Goal: Information Seeking & Learning: Learn about a topic

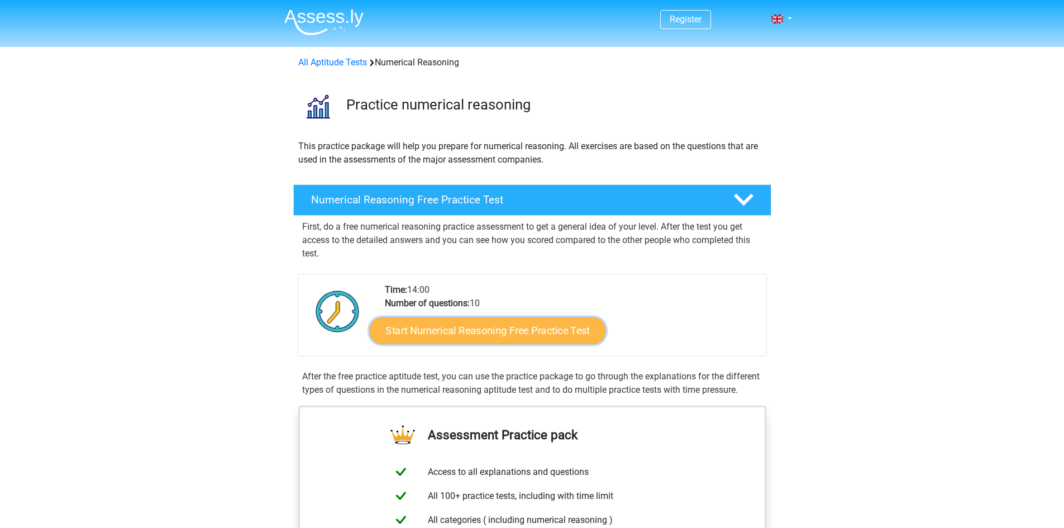
click at [465, 322] on link "Start Numerical Reasoning Free Practice Test" at bounding box center [487, 330] width 236 height 27
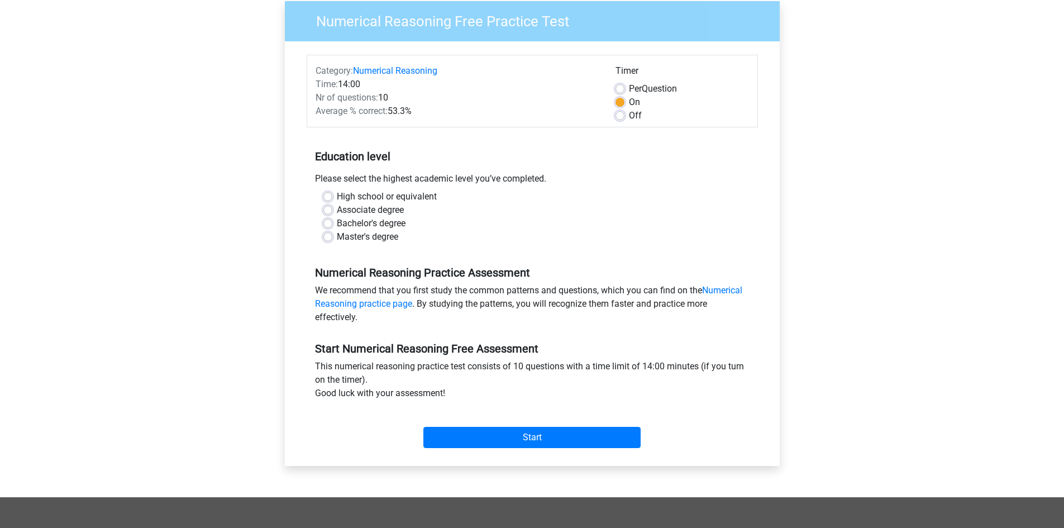
scroll to position [112, 0]
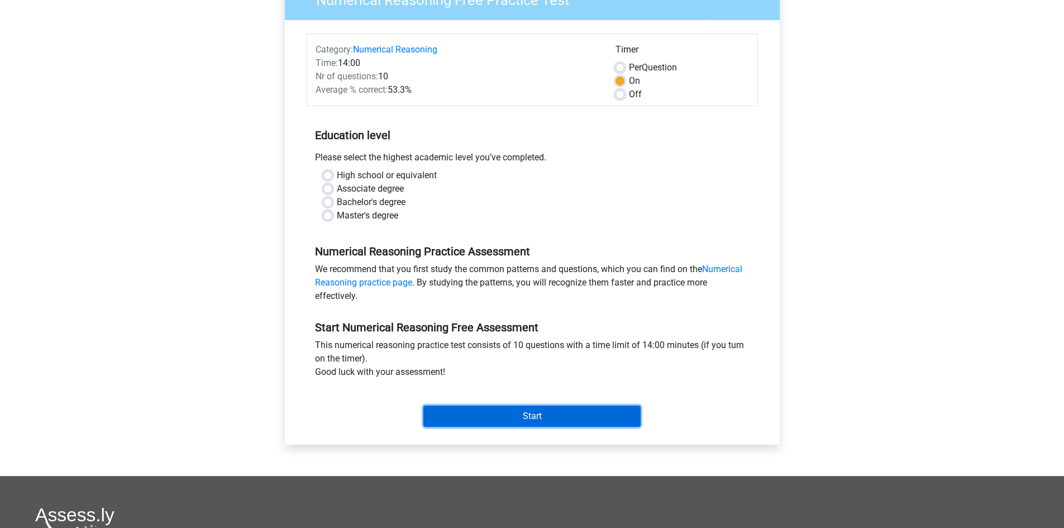
click at [584, 415] on input "Start" at bounding box center [531, 415] width 217 height 21
click at [495, 175] on div "High school or equivalent" at bounding box center [532, 175] width 418 height 13
click at [339, 215] on label "Master's degree" at bounding box center [367, 215] width 61 height 13
click at [332, 215] on input "Master's degree" at bounding box center [327, 214] width 9 height 11
radio input "true"
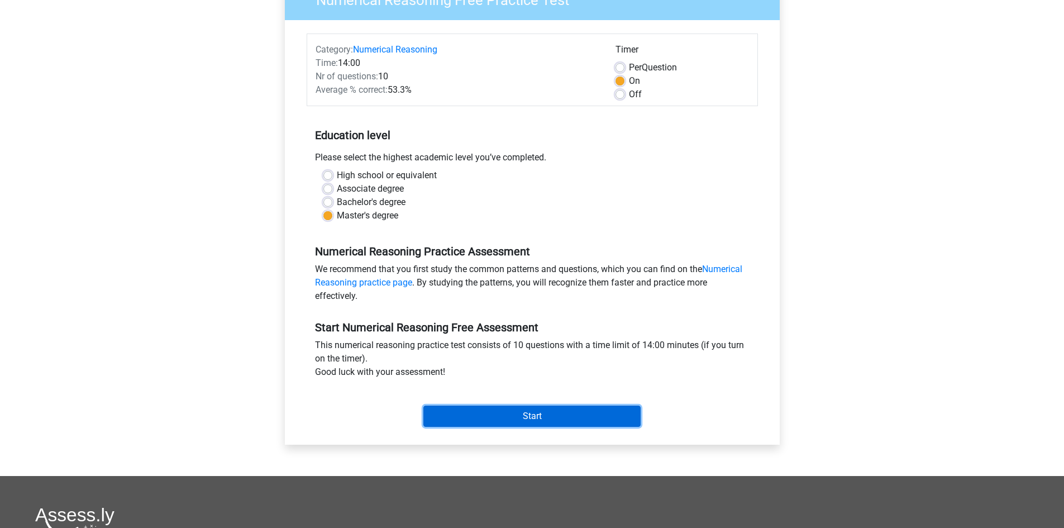
click at [571, 412] on input "Start" at bounding box center [531, 415] width 217 height 21
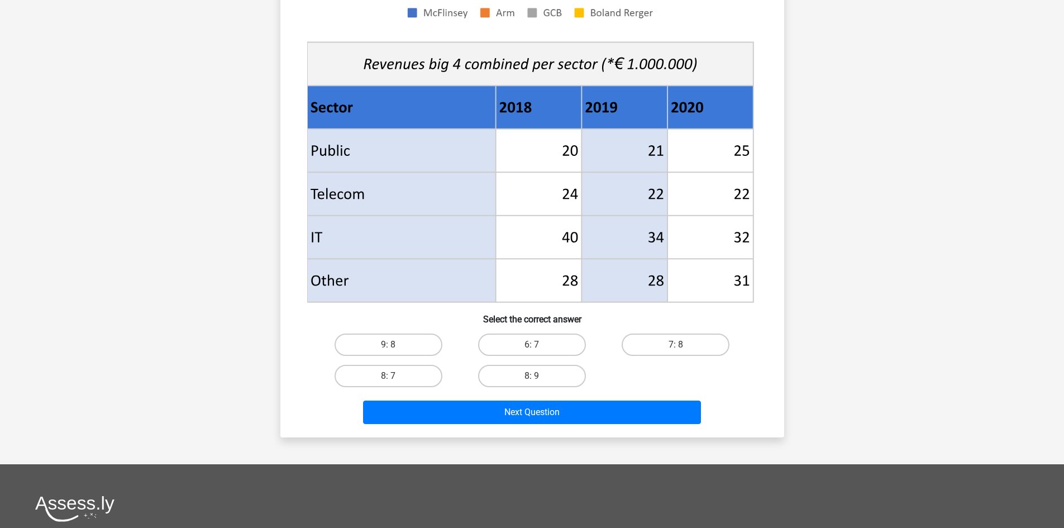
scroll to position [391, 0]
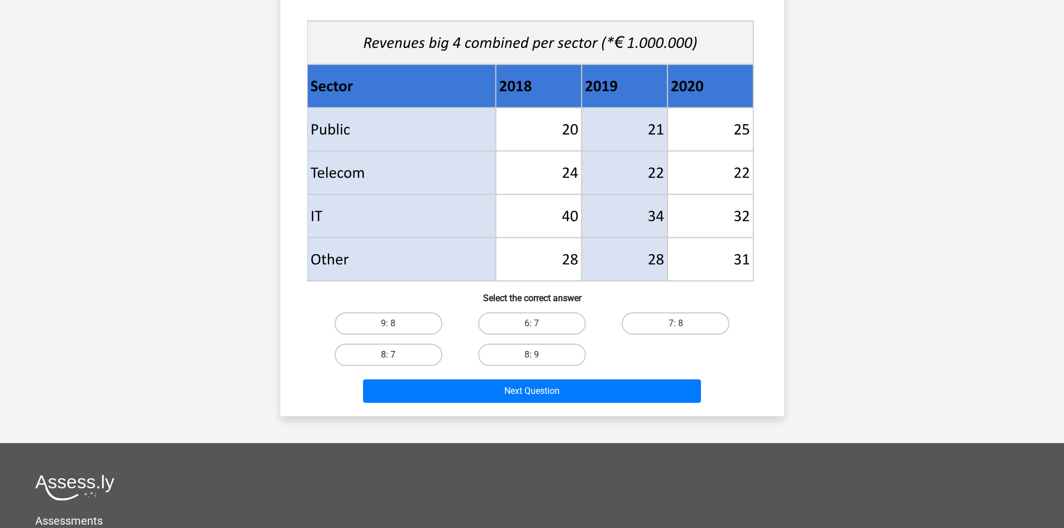
click at [411, 355] on label "8: 7" at bounding box center [388, 354] width 108 height 22
click at [395, 355] on input "8: 7" at bounding box center [391, 358] width 7 height 7
radio input "true"
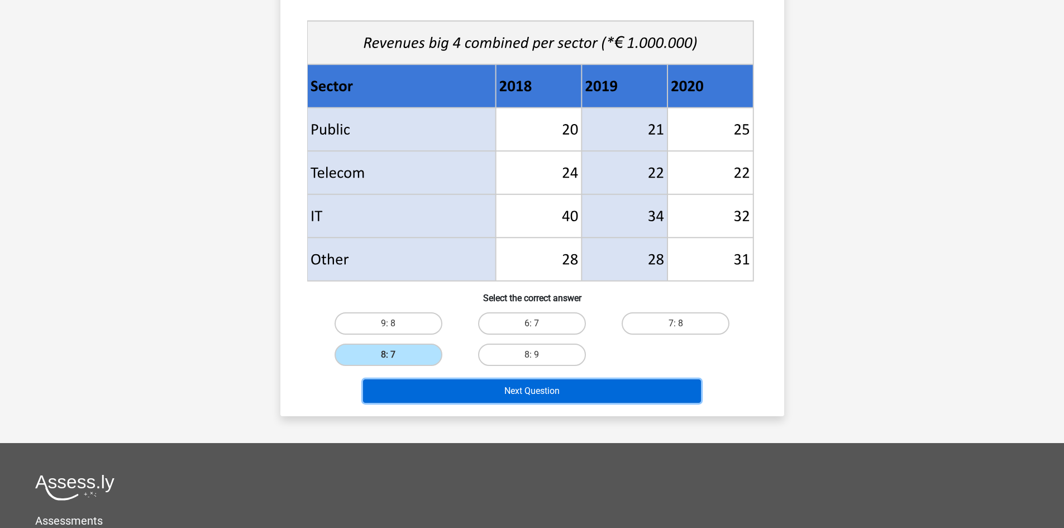
click at [495, 390] on button "Next Question" at bounding box center [532, 390] width 338 height 23
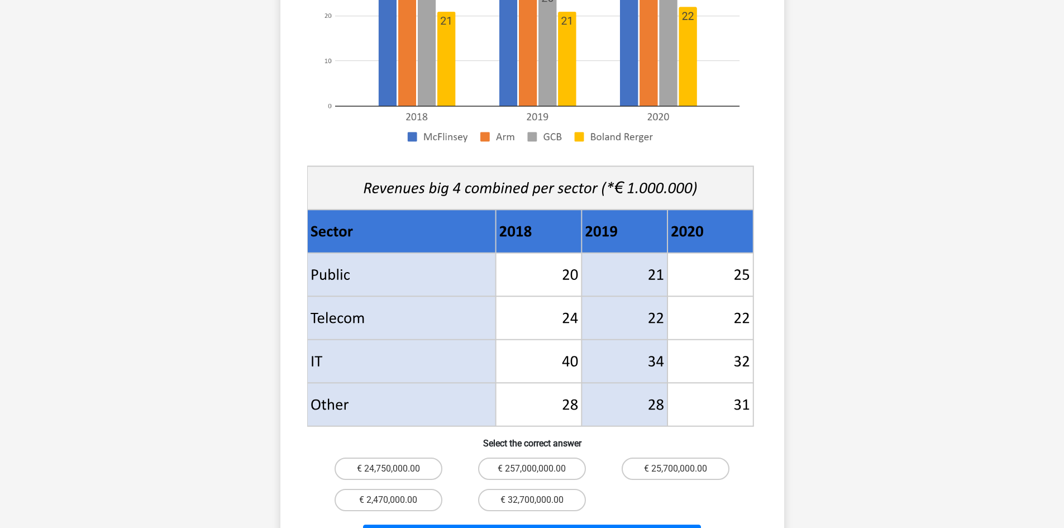
scroll to position [335, 0]
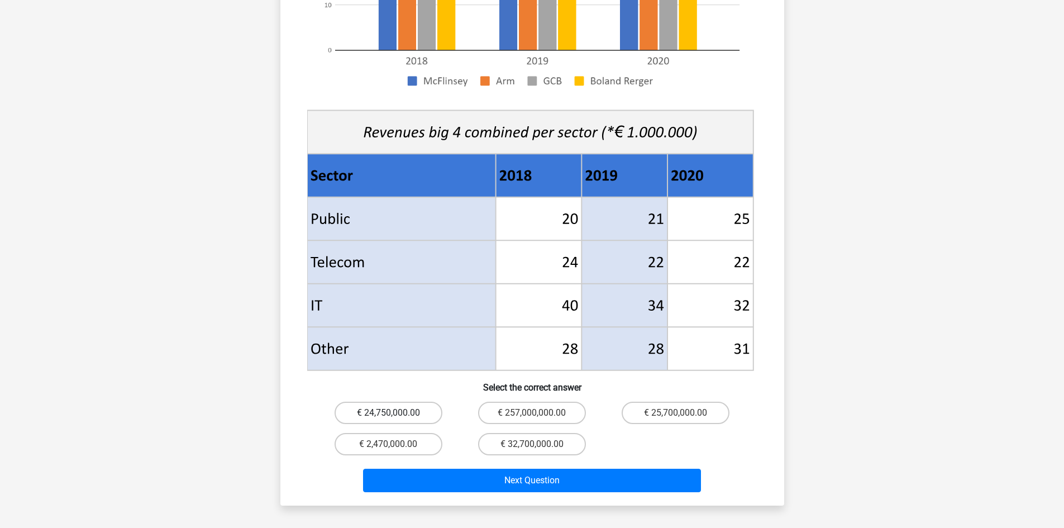
click at [398, 402] on label "€ 24,750,000.00" at bounding box center [388, 413] width 108 height 22
click at [395, 413] on input "€ 24,750,000.00" at bounding box center [391, 416] width 7 height 7
radio input "true"
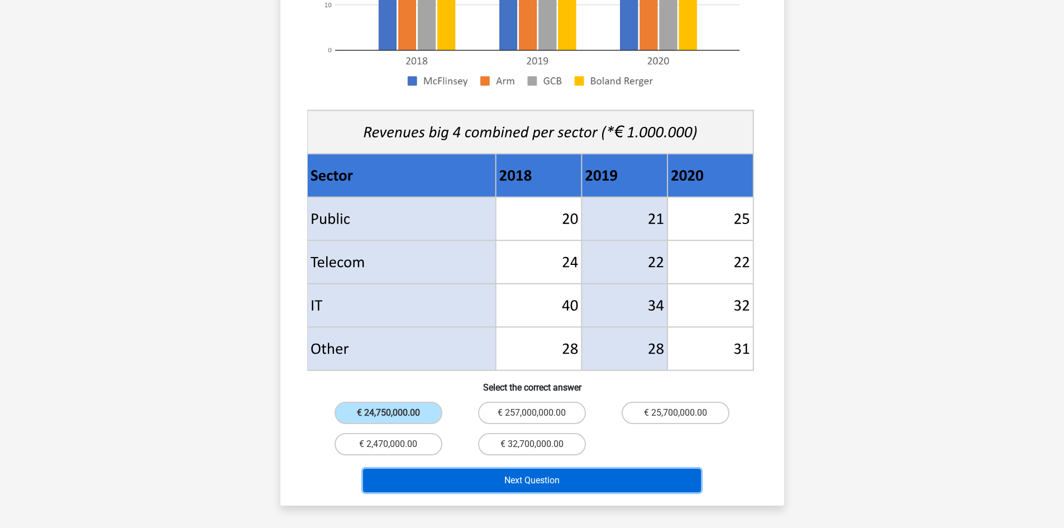
click at [461, 469] on button "Next Question" at bounding box center [532, 480] width 338 height 23
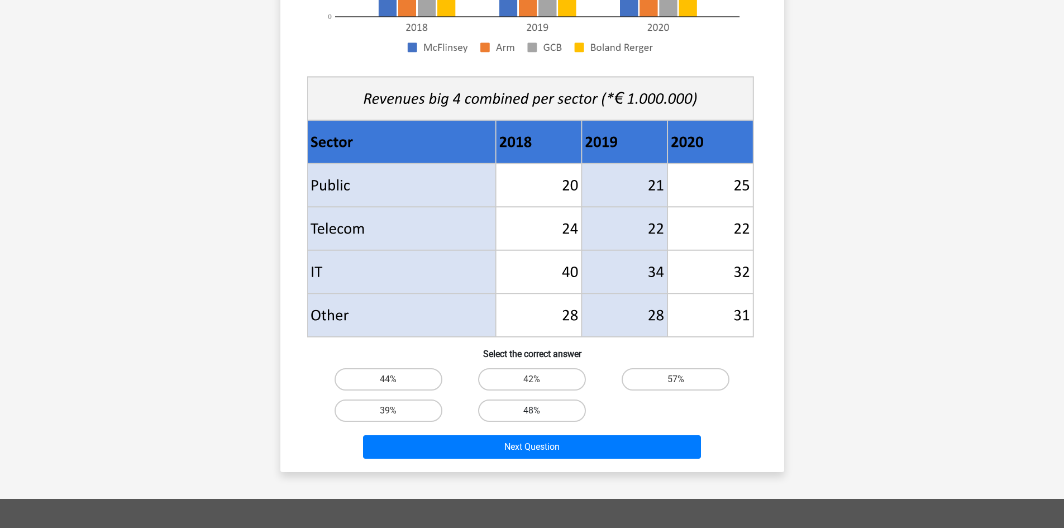
click at [513, 411] on label "48%" at bounding box center [532, 410] width 108 height 22
click at [532, 411] on input "48%" at bounding box center [535, 413] width 7 height 7
radio input "true"
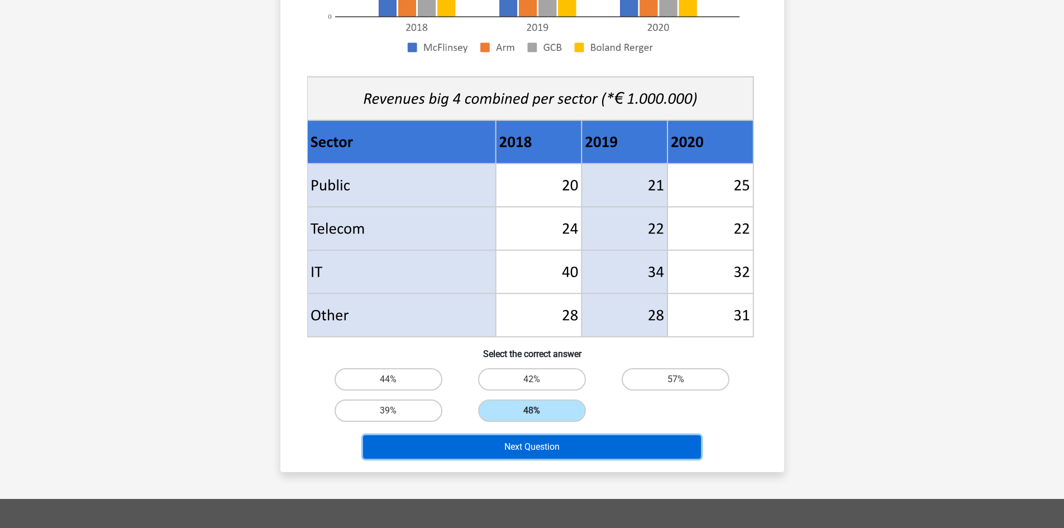
click at [528, 443] on button "Next Question" at bounding box center [532, 446] width 338 height 23
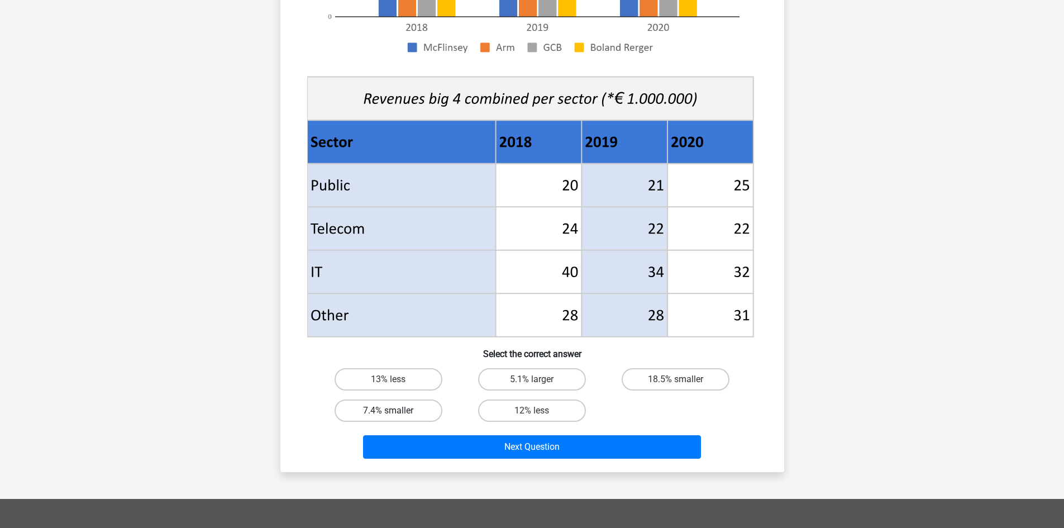
click at [404, 410] on label "7.4% smaller" at bounding box center [388, 410] width 108 height 22
click at [395, 410] on input "7.4% smaller" at bounding box center [391, 413] width 7 height 7
radio input "true"
click at [648, 376] on label "18.5% smaller" at bounding box center [676, 379] width 108 height 22
click at [676, 379] on input "18.5% smaller" at bounding box center [679, 382] width 7 height 7
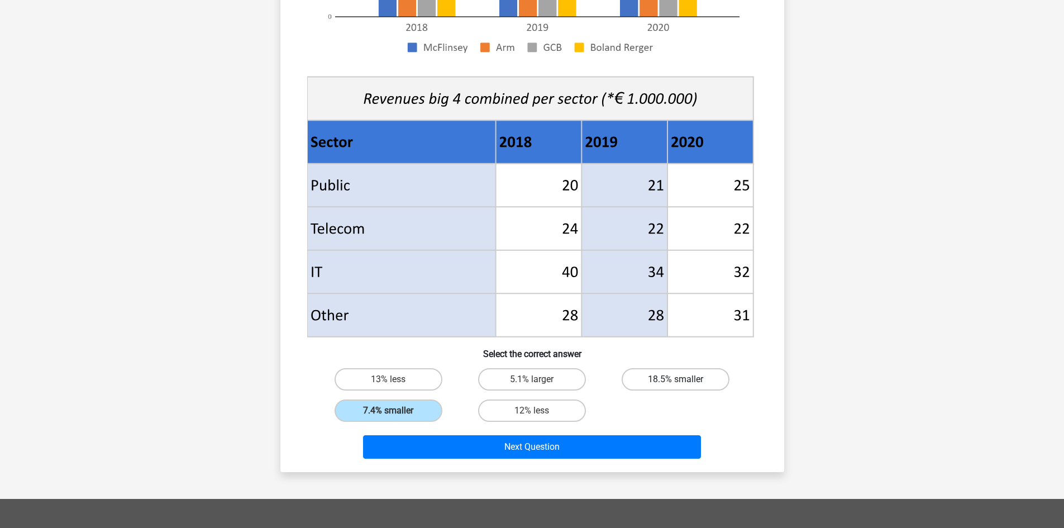
radio input "true"
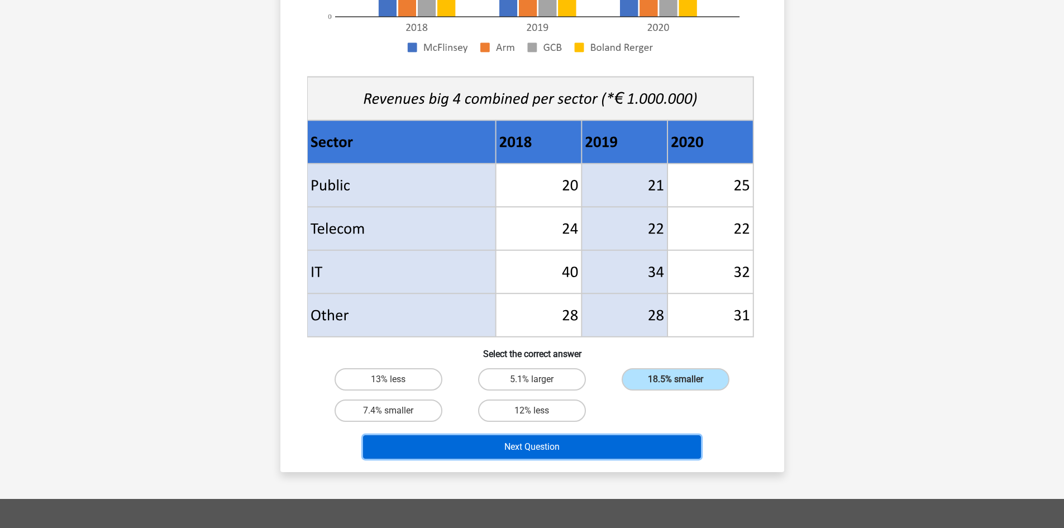
click at [548, 448] on button "Next Question" at bounding box center [532, 446] width 338 height 23
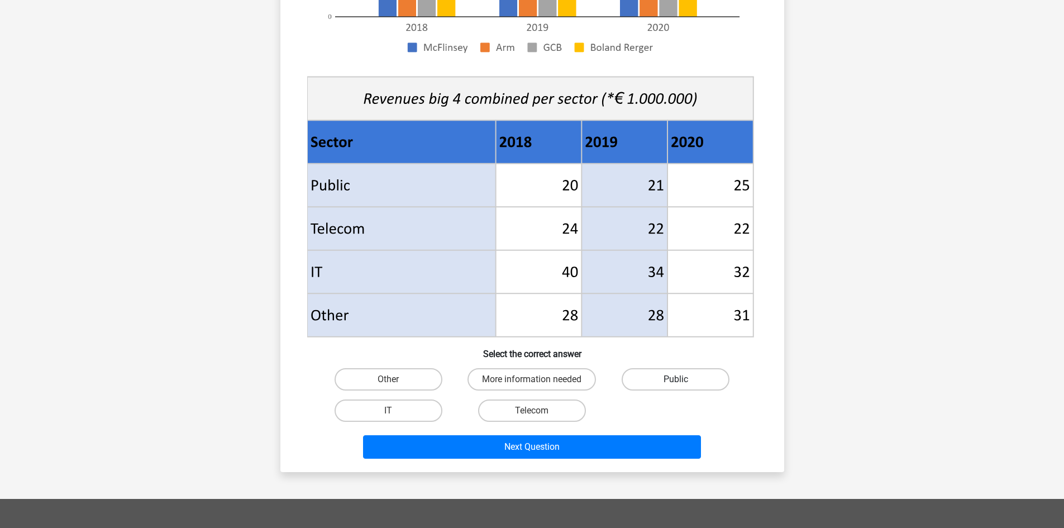
click at [653, 375] on label "Public" at bounding box center [676, 379] width 108 height 22
click at [676, 379] on input "Public" at bounding box center [679, 382] width 7 height 7
radio input "true"
click at [551, 377] on label "More information needed" at bounding box center [531, 379] width 128 height 22
click at [539, 379] on input "More information needed" at bounding box center [535, 382] width 7 height 7
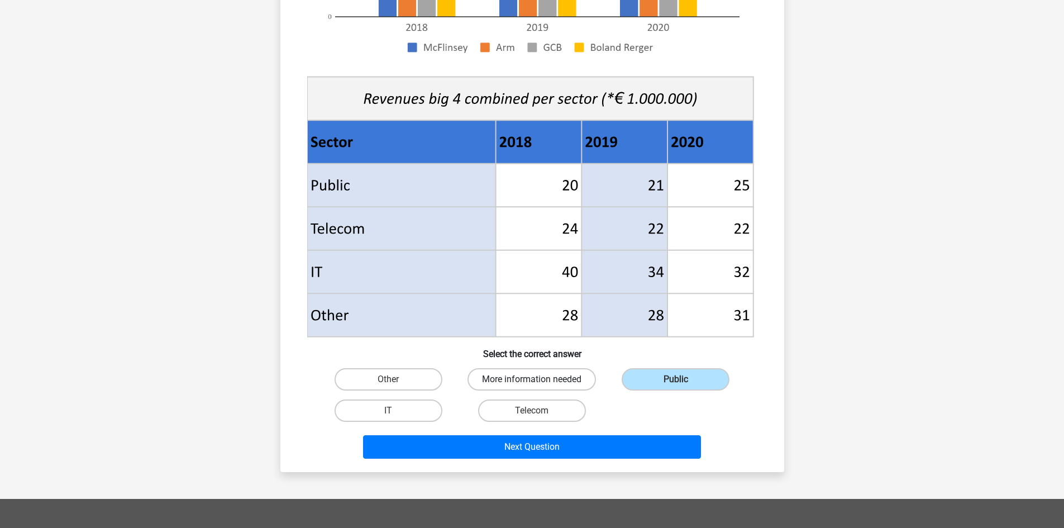
radio input "true"
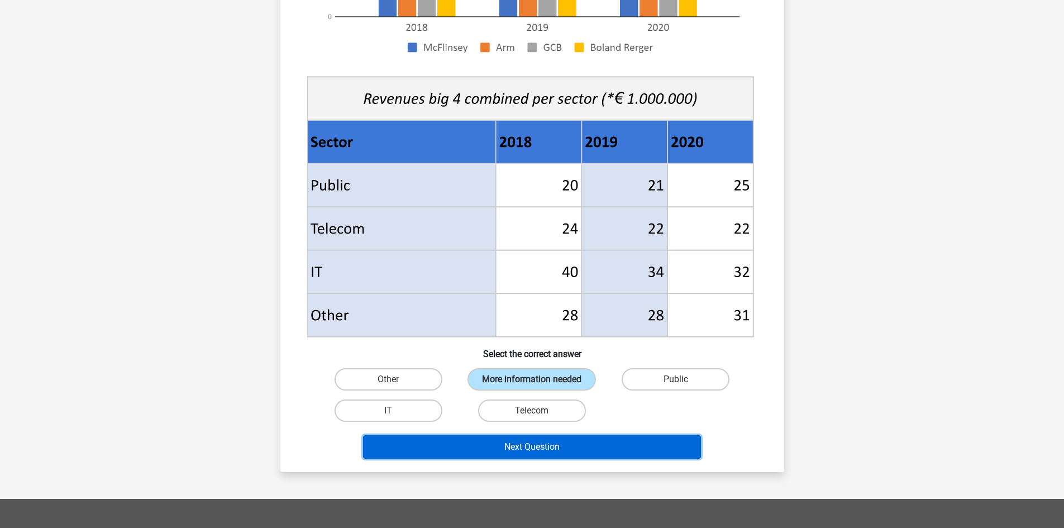
click at [572, 451] on button "Next Question" at bounding box center [532, 446] width 338 height 23
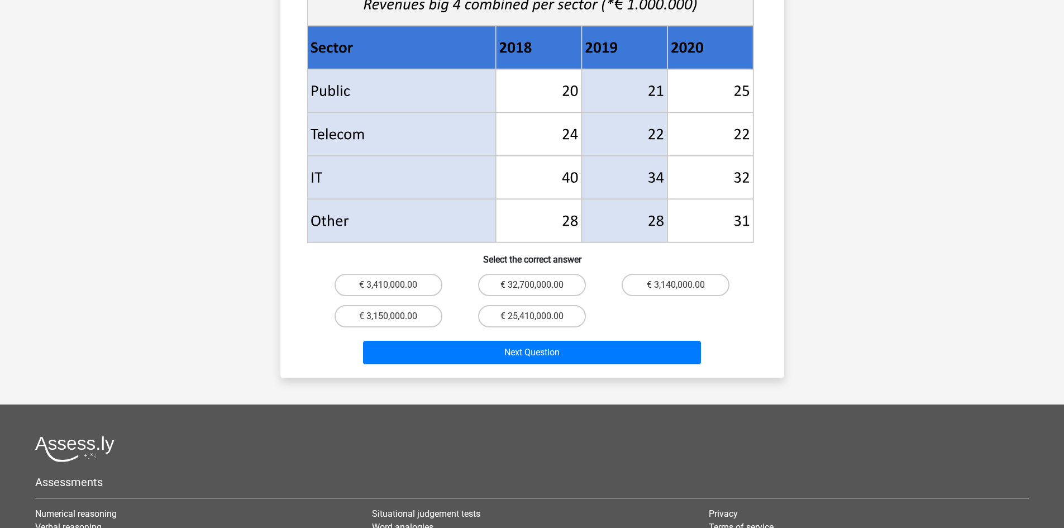
scroll to position [391, 0]
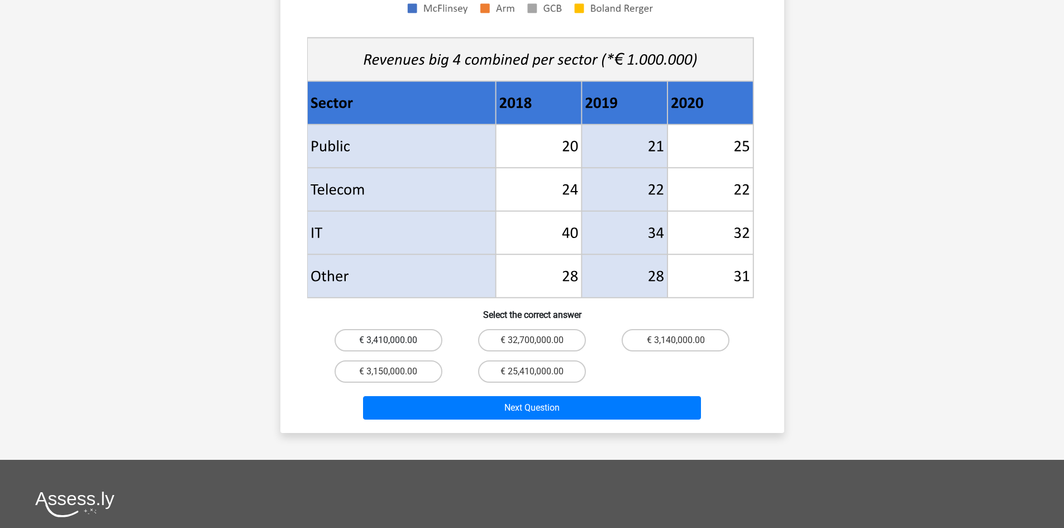
click at [410, 329] on label "€ 3,410,000.00" at bounding box center [388, 340] width 108 height 22
click at [395, 340] on input "€ 3,410,000.00" at bounding box center [391, 343] width 7 height 7
radio input "true"
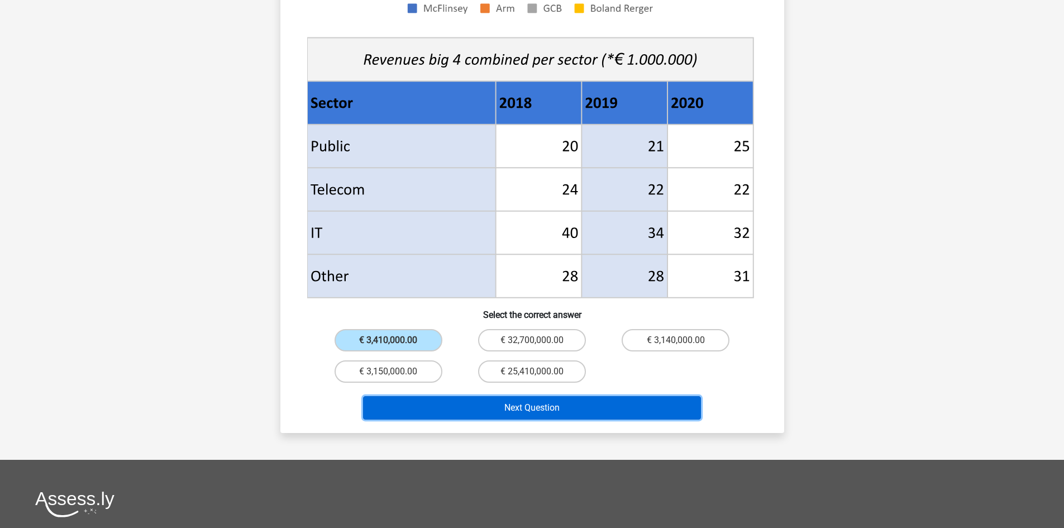
click at [561, 396] on button "Next Question" at bounding box center [532, 407] width 338 height 23
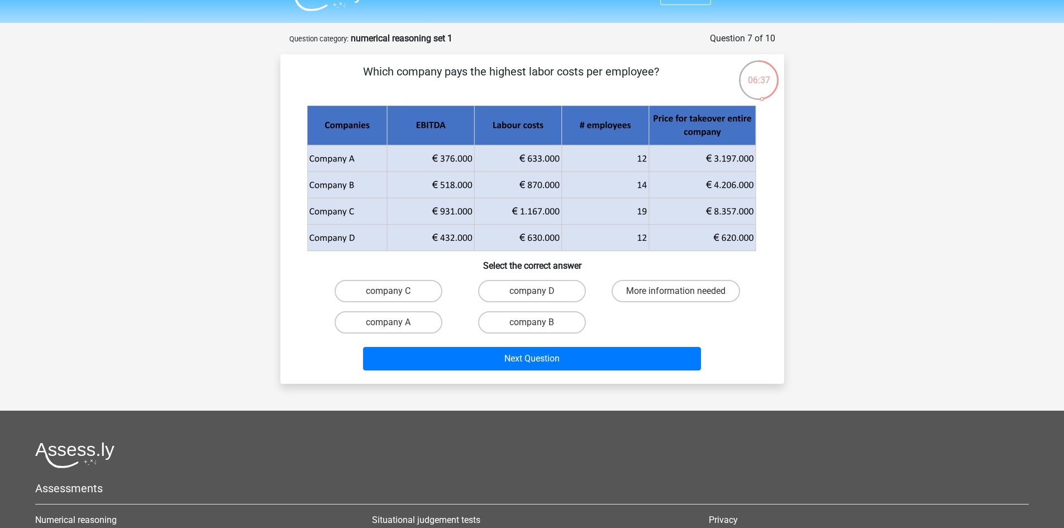
scroll to position [0, 0]
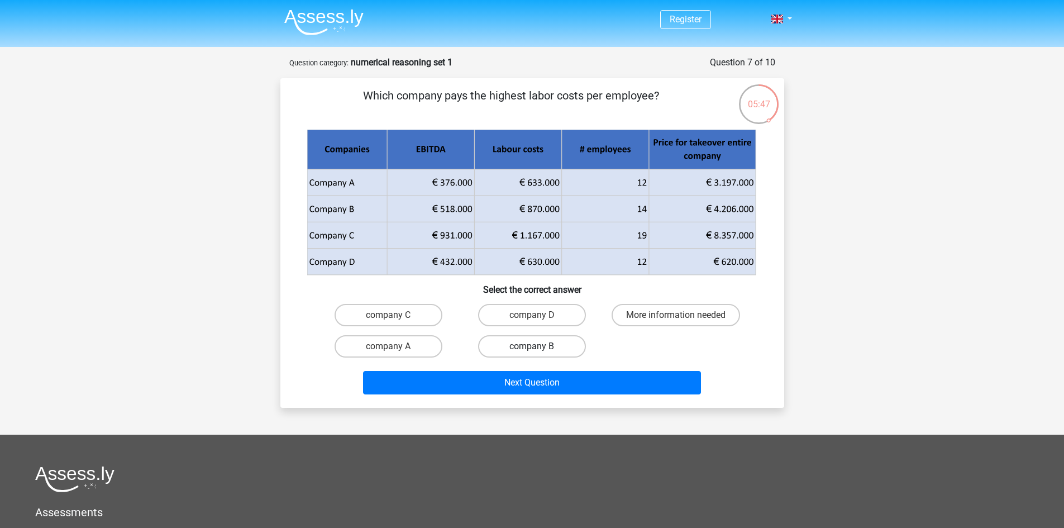
click at [526, 349] on label "company B" at bounding box center [532, 346] width 108 height 22
click at [532, 349] on input "company B" at bounding box center [535, 349] width 7 height 7
radio input "true"
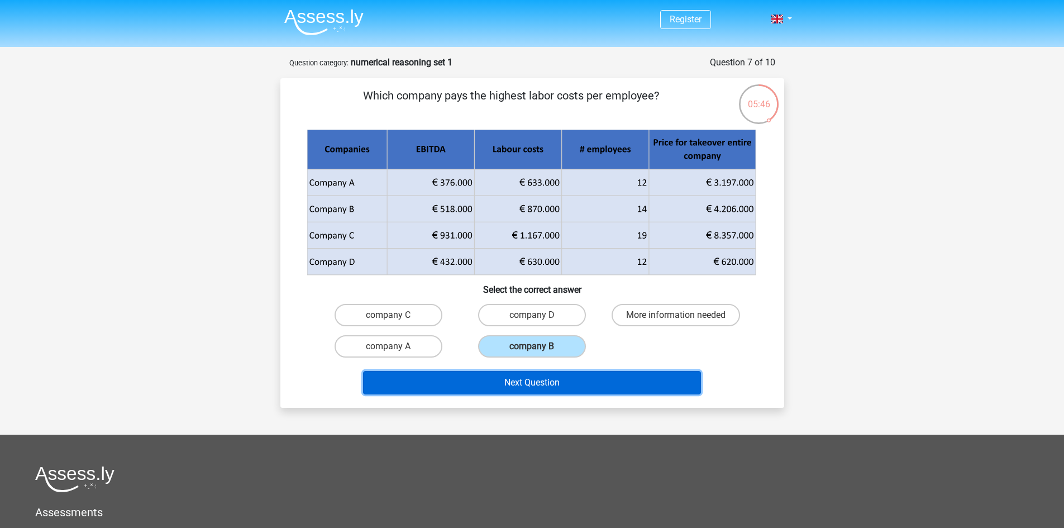
click at [544, 384] on button "Next Question" at bounding box center [532, 382] width 338 height 23
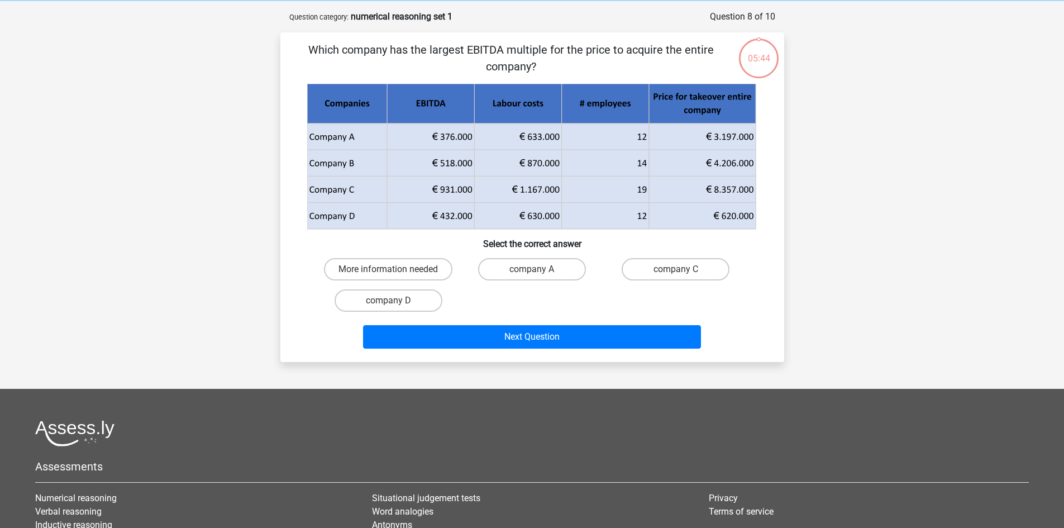
scroll to position [56, 0]
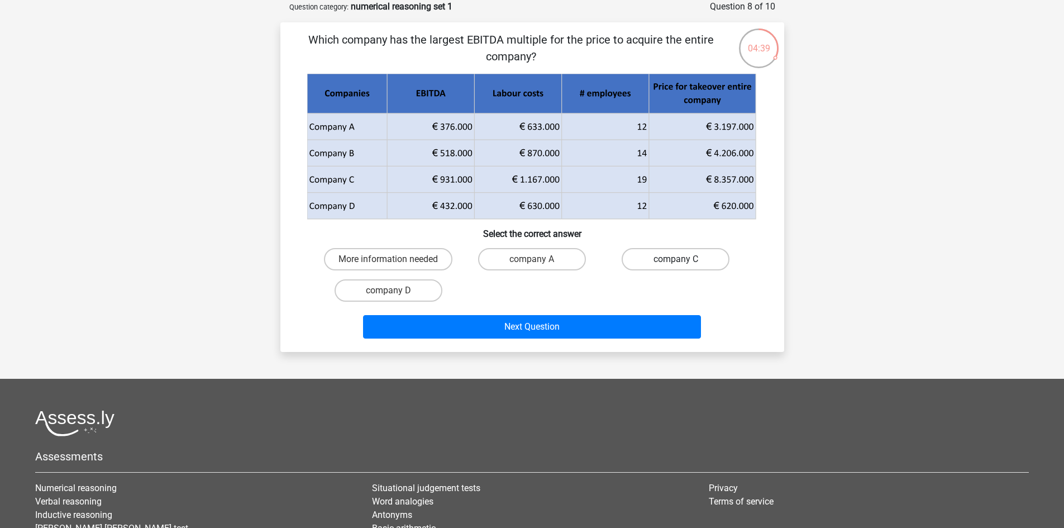
click at [699, 257] on label "company C" at bounding box center [676, 259] width 108 height 22
click at [683, 259] on input "company C" at bounding box center [679, 262] width 7 height 7
radio input "true"
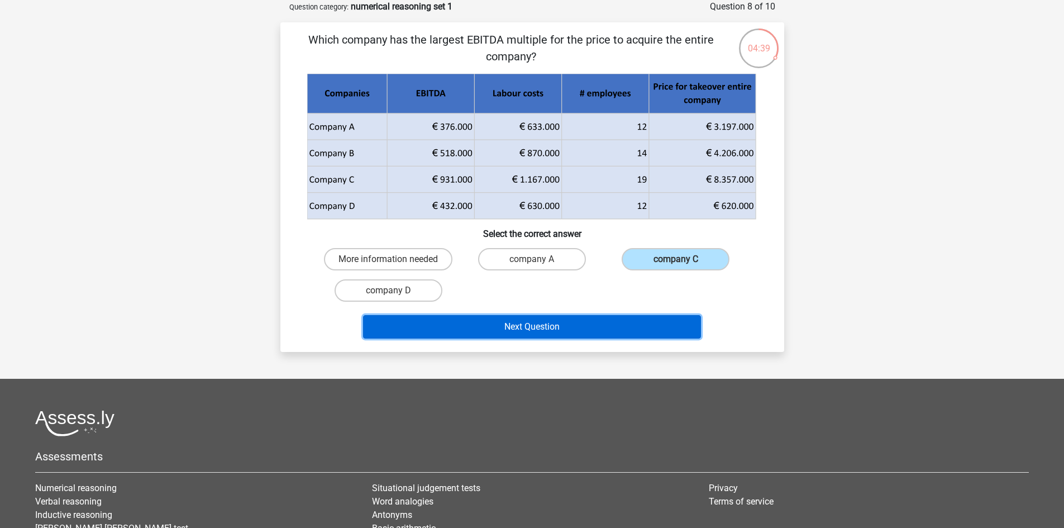
click at [639, 326] on button "Next Question" at bounding box center [532, 326] width 338 height 23
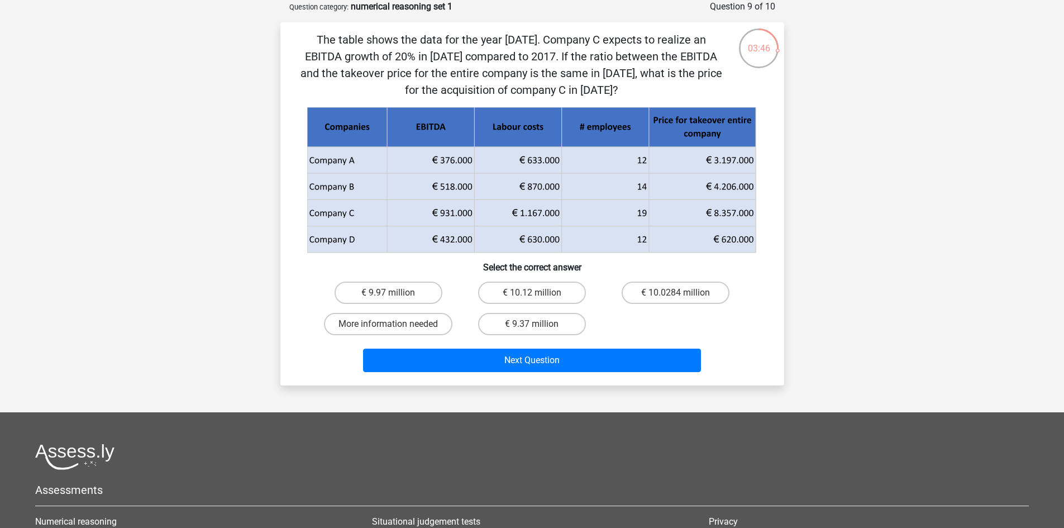
scroll to position [112, 0]
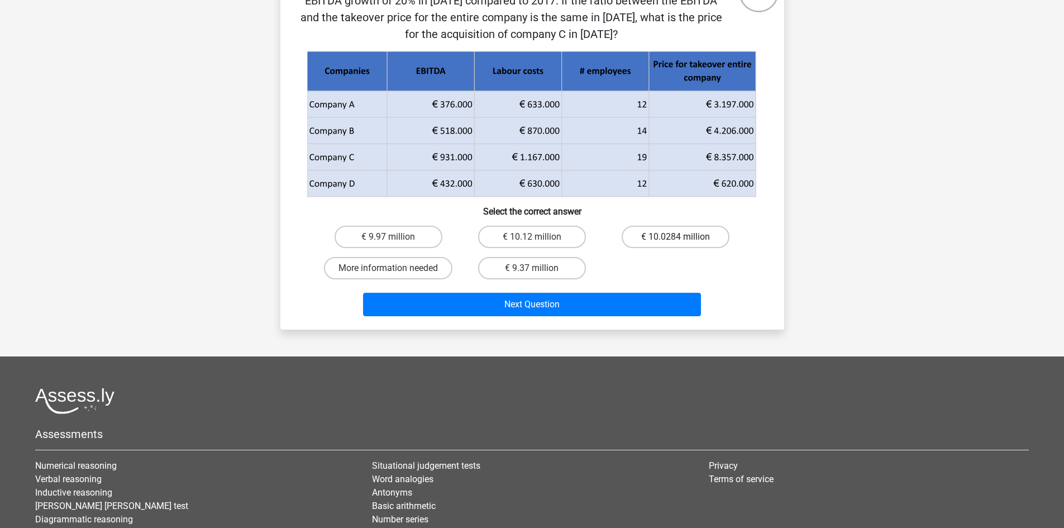
click at [663, 237] on label "€ 10.0284 million" at bounding box center [676, 237] width 108 height 22
click at [676, 237] on input "€ 10.0284 million" at bounding box center [679, 240] width 7 height 7
radio input "true"
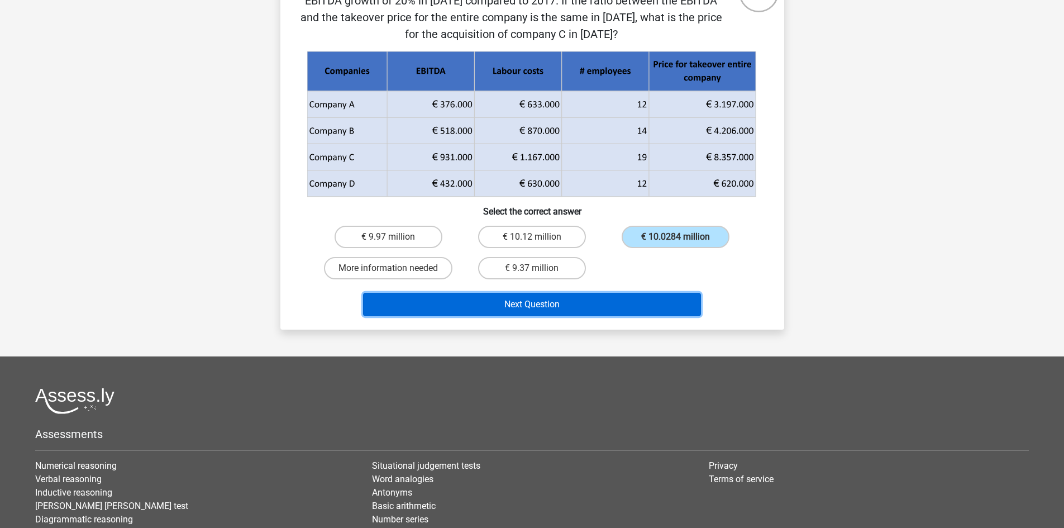
click at [530, 303] on button "Next Question" at bounding box center [532, 304] width 338 height 23
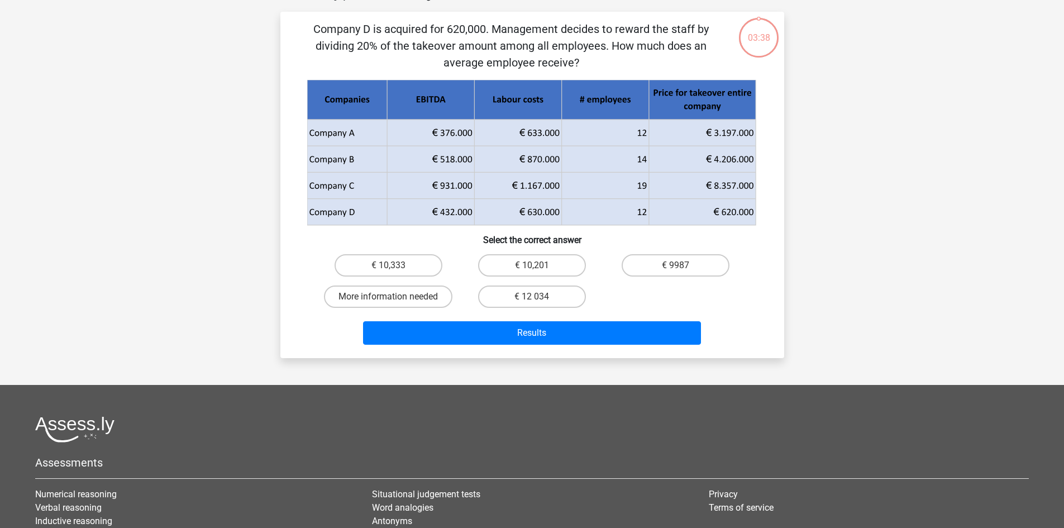
scroll to position [56, 0]
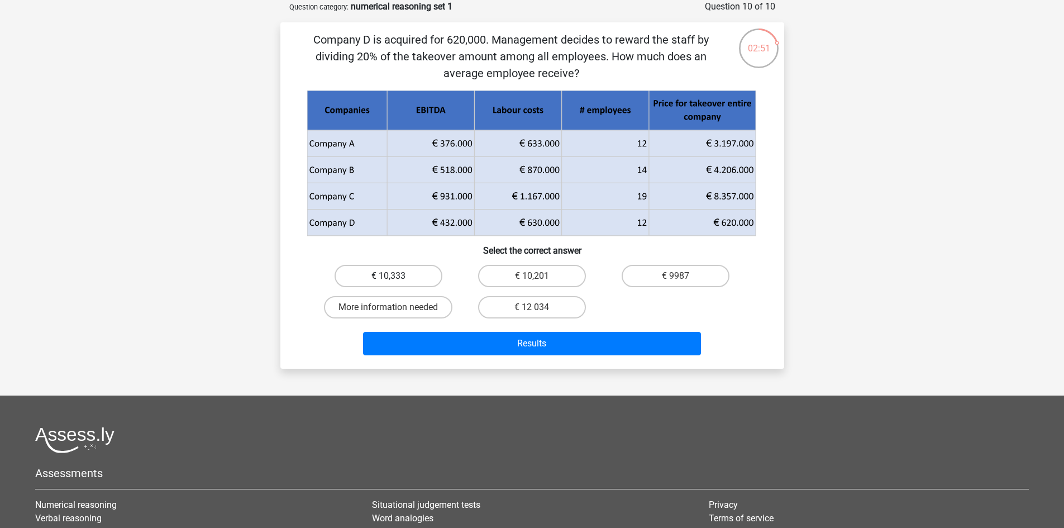
click at [412, 275] on label "€ 10,333" at bounding box center [388, 276] width 108 height 22
click at [395, 276] on input "€ 10,333" at bounding box center [391, 279] width 7 height 7
radio input "true"
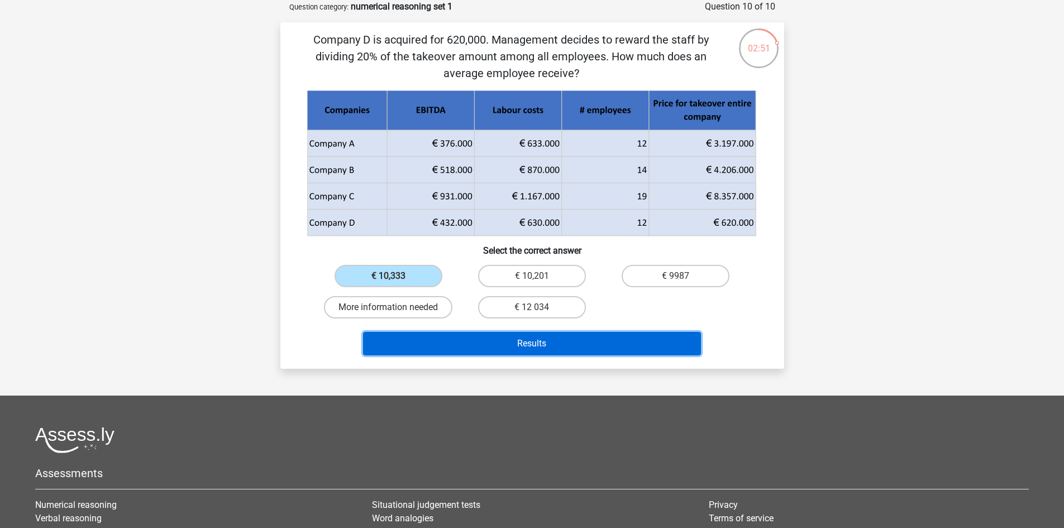
click at [570, 341] on button "Results" at bounding box center [532, 343] width 338 height 23
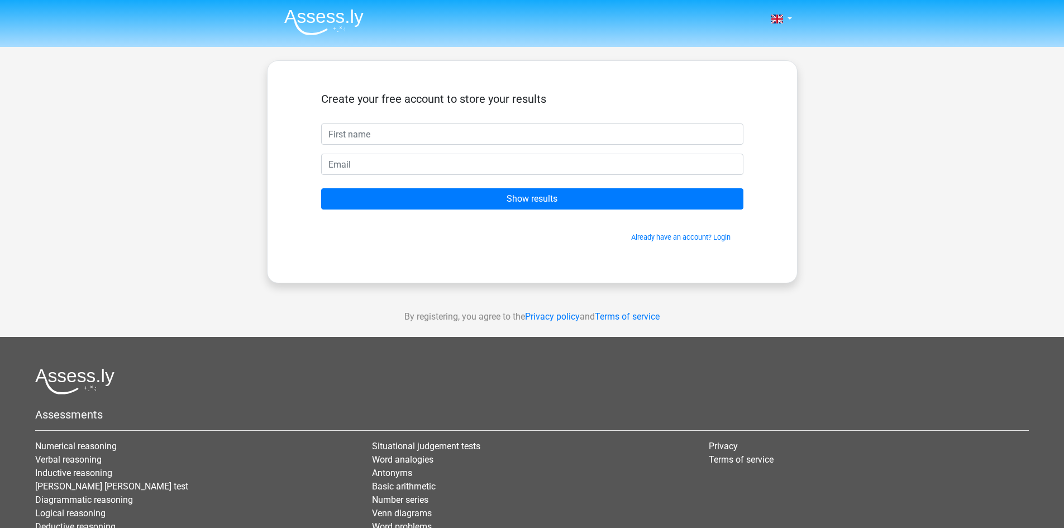
click at [357, 136] on input "text" at bounding box center [532, 133] width 422 height 21
type input "Yana"
click at [386, 167] on input "email" at bounding box center [532, 164] width 422 height 21
type input "[EMAIL_ADDRESS][DOMAIN_NAME]"
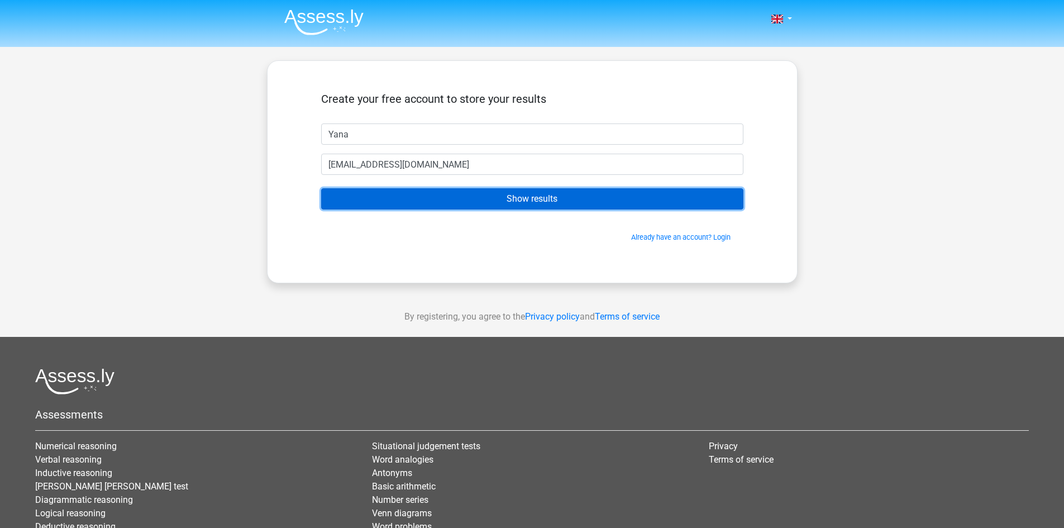
click at [394, 202] on input "Show results" at bounding box center [532, 198] width 422 height 21
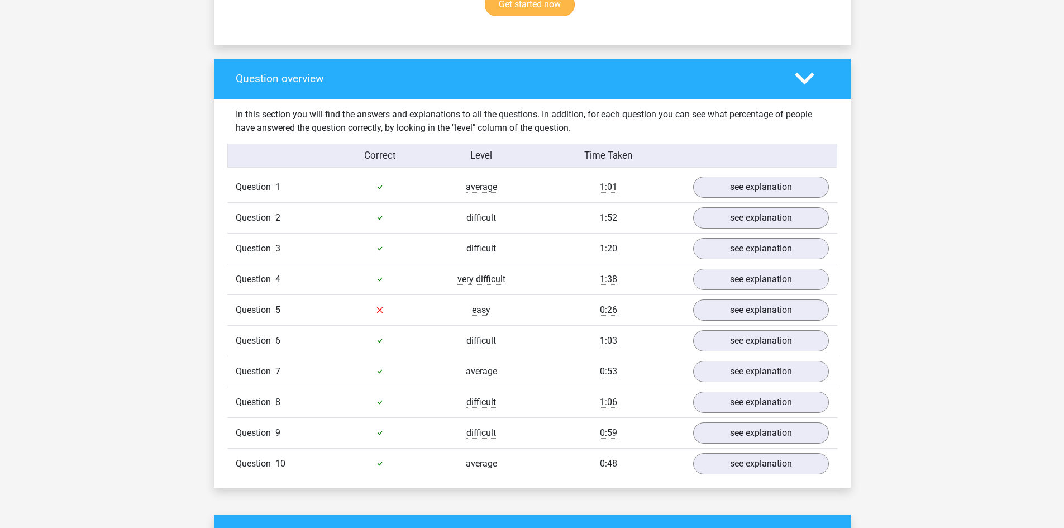
scroll to position [782, 0]
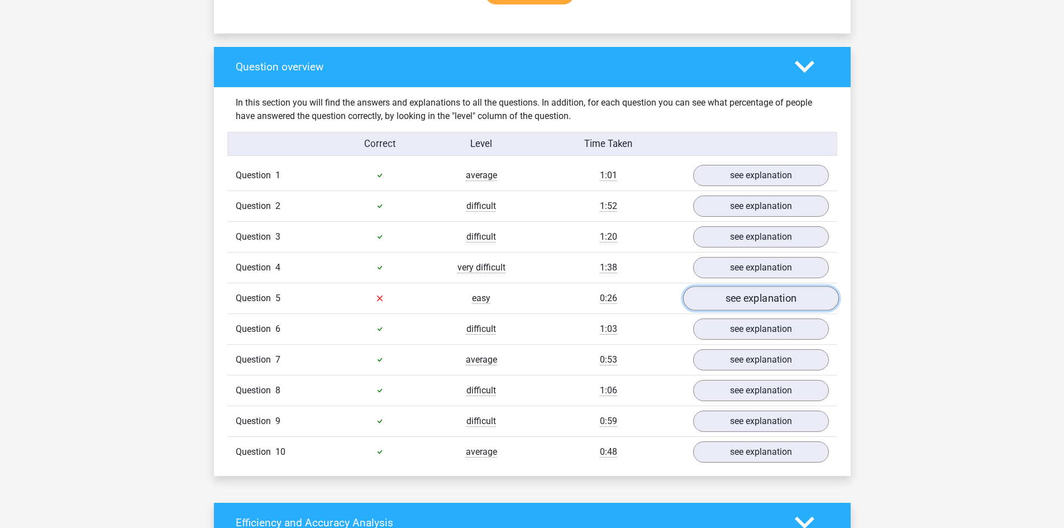
click at [747, 300] on link "see explanation" at bounding box center [760, 298] width 156 height 25
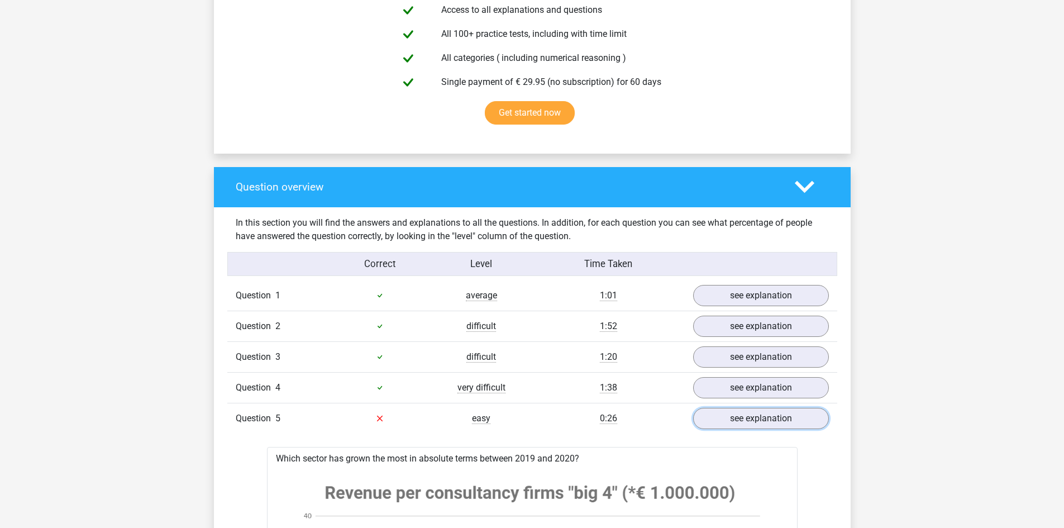
scroll to position [726, 0]
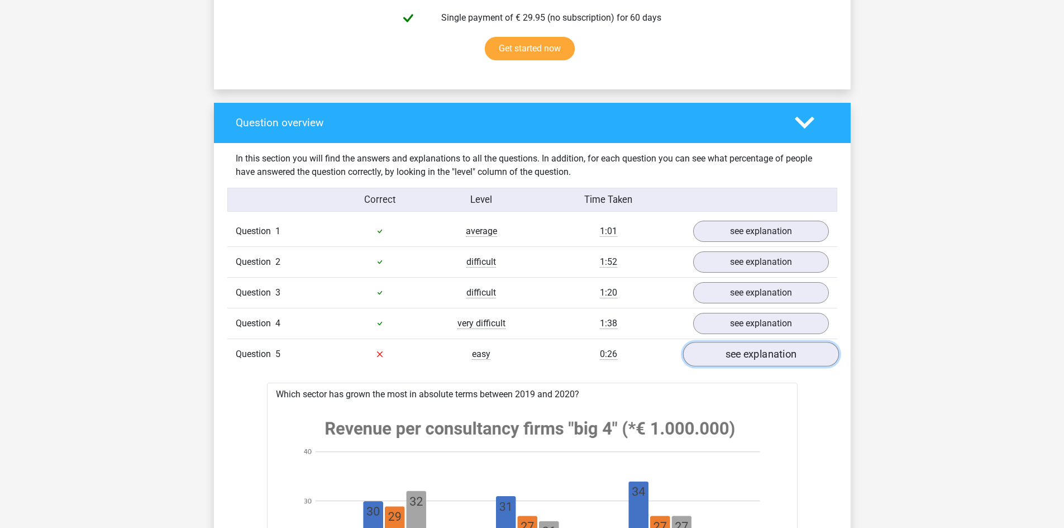
click at [775, 353] on link "see explanation" at bounding box center [760, 354] width 156 height 25
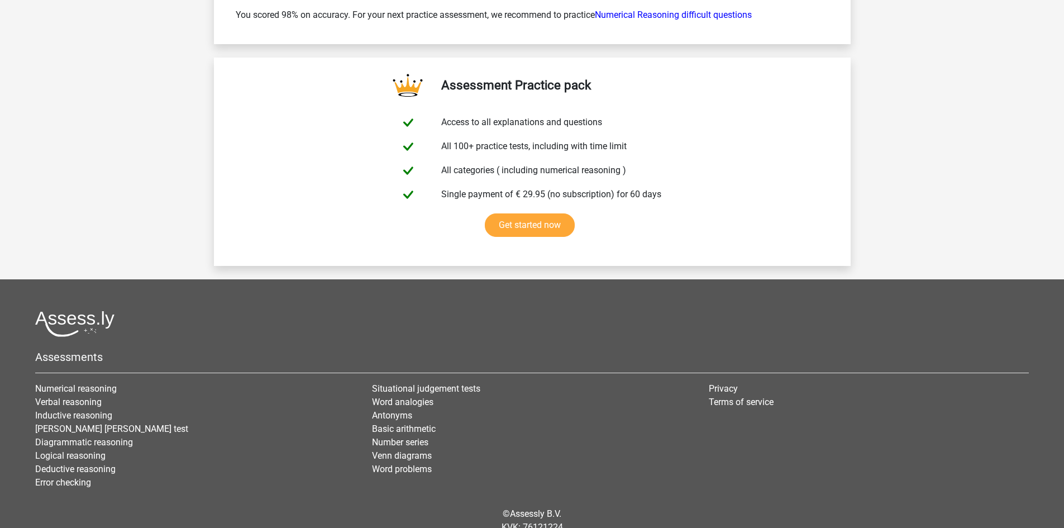
scroll to position [1843, 0]
